Goal: Book appointment/travel/reservation

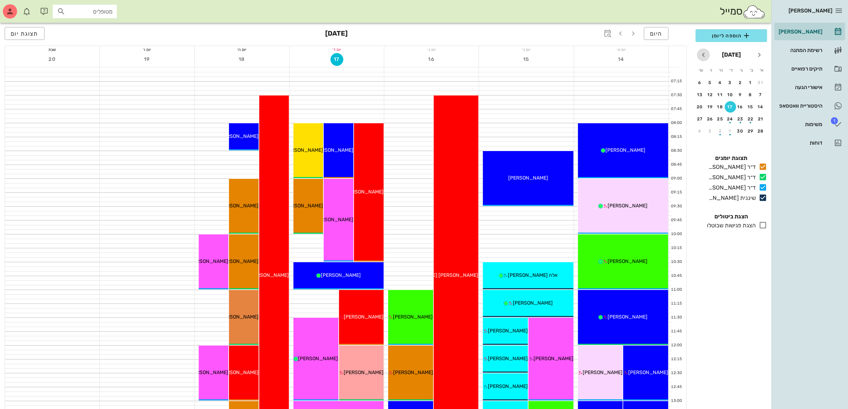
click at [705, 56] on icon "חודש הבא" at bounding box center [703, 55] width 9 height 9
click at [759, 94] on div "5" at bounding box center [760, 94] width 11 height 5
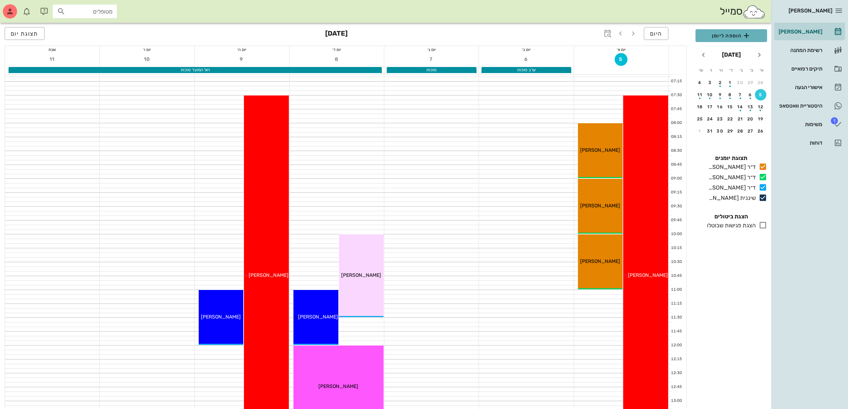
click at [741, 36] on span "הוספה ליומן" at bounding box center [731, 35] width 60 height 9
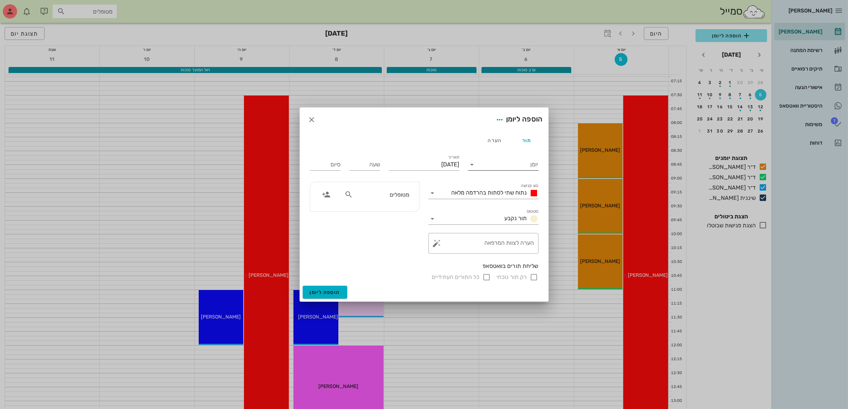
click at [498, 164] on input "יומן" at bounding box center [508, 164] width 61 height 11
click at [504, 203] on div "ד״ר [PERSON_NAME]" at bounding box center [505, 204] width 63 height 7
click at [496, 193] on span "נתוח שתי לסתות בהרדמה מלאה" at bounding box center [490, 192] width 76 height 7
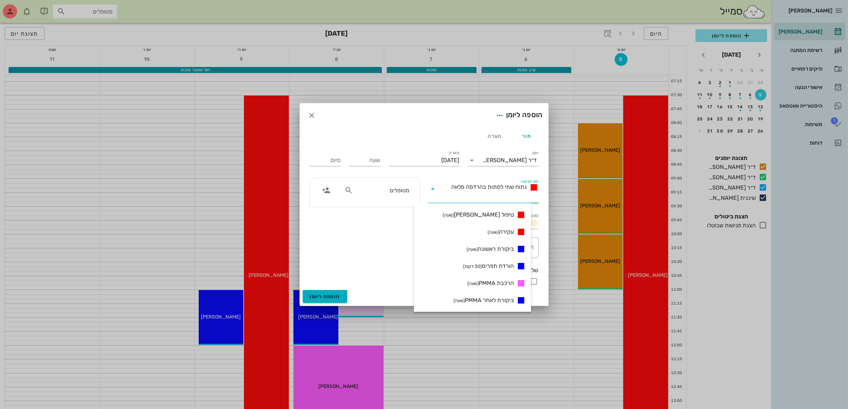
scroll to position [134, 0]
click at [503, 287] on span "ביקורת לאחר PMMA (שעה)" at bounding box center [483, 286] width 61 height 9
type input "01:00"
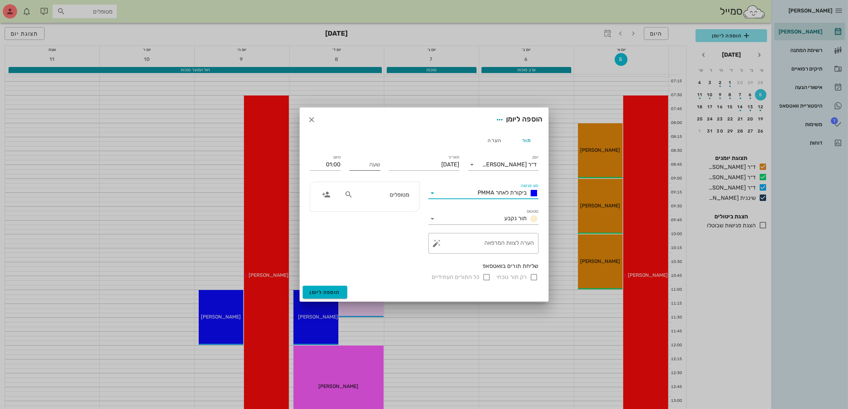
click at [373, 164] on input "שעה" at bounding box center [364, 164] width 31 height 11
type input "10:00"
type input "11:00"
click at [330, 163] on input "11:00" at bounding box center [325, 164] width 31 height 11
click at [387, 196] on input "מטופלים" at bounding box center [381, 194] width 55 height 9
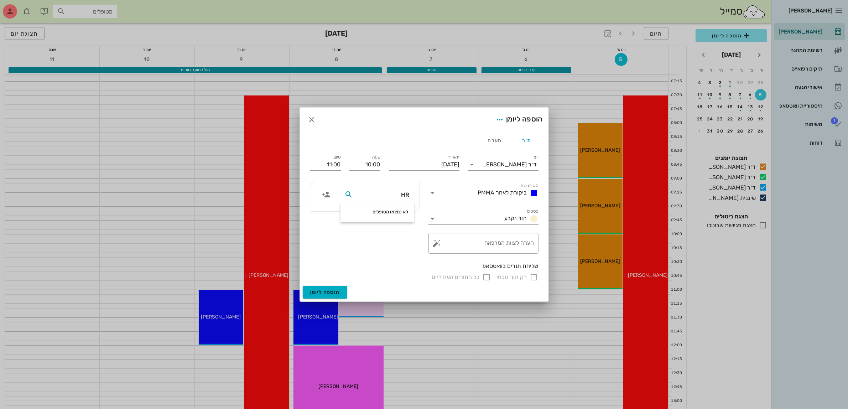
type input "H"
type input "ירמ"
click at [400, 216] on div "0528217771" at bounding box center [374, 217] width 78 height 6
click at [532, 277] on input "רק תור נוכחי" at bounding box center [534, 277] width 9 height 9
checkbox input "false"
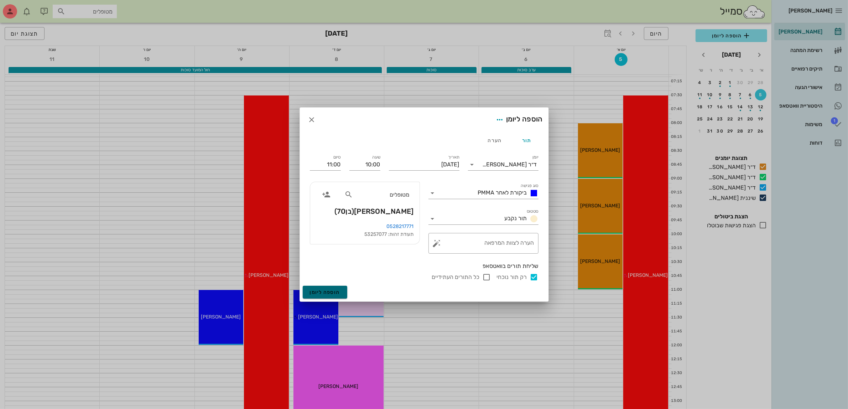
click at [330, 292] on span "הוספה ליומן" at bounding box center [325, 292] width 30 height 6
